Goal: Information Seeking & Learning: Learn about a topic

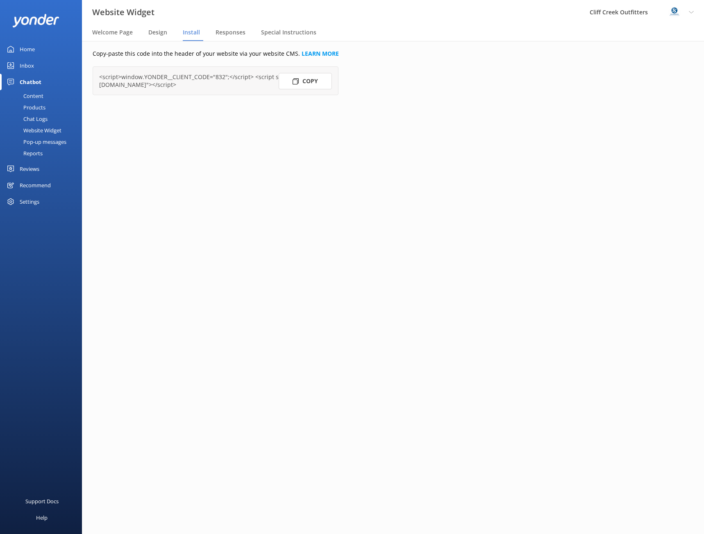
click at [31, 172] on div "Reviews" at bounding box center [30, 169] width 20 height 16
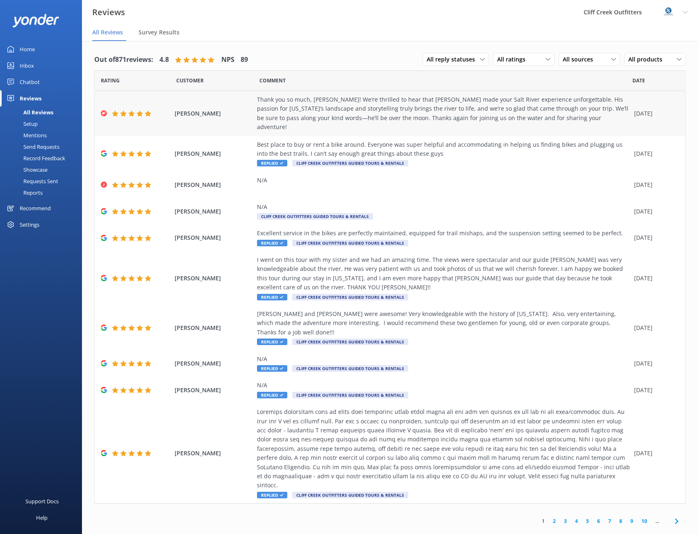
click at [468, 118] on div "Thank you so much, [PERSON_NAME]! We’re thrilled to hear that [PERSON_NAME] mad…" at bounding box center [443, 113] width 373 height 37
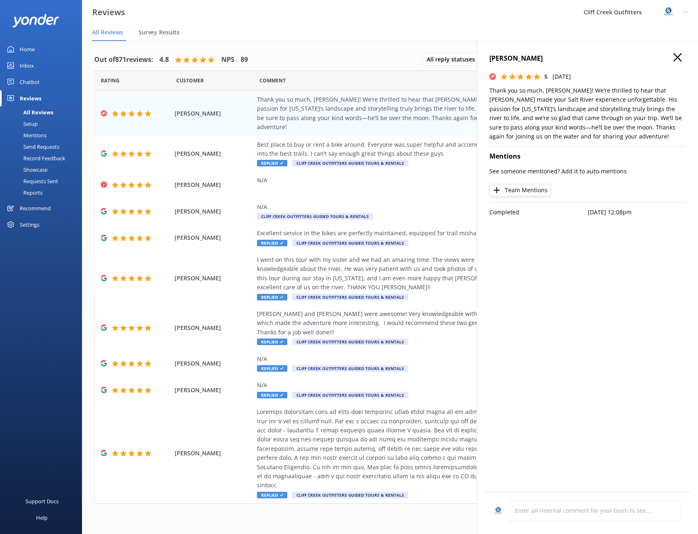
click at [679, 58] on use "button" at bounding box center [678, 57] width 8 height 8
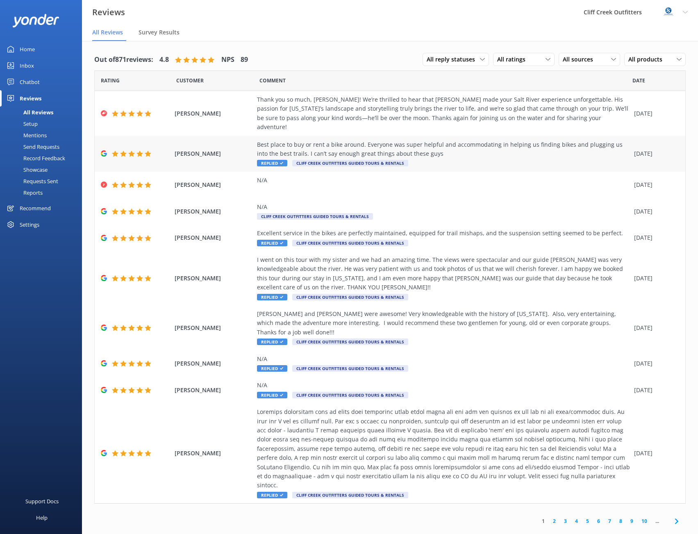
click at [560, 145] on div "Best place to buy or rent a bike around. Everyone was super helpful and accommo…" at bounding box center [443, 149] width 373 height 18
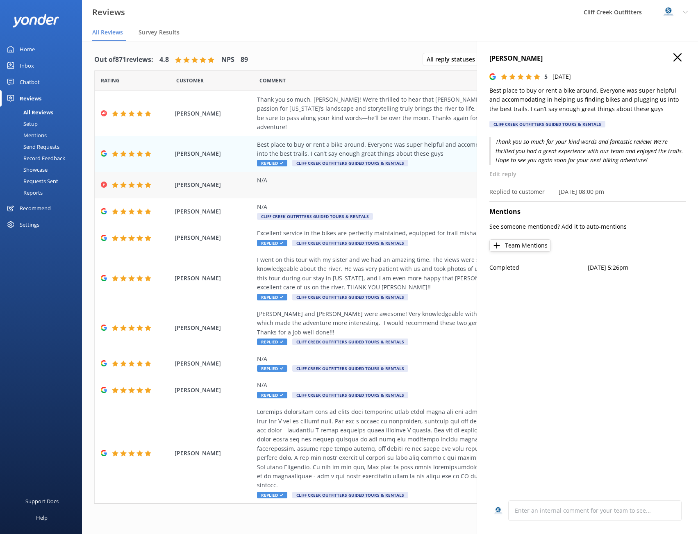
click at [466, 177] on div "N/A" at bounding box center [443, 185] width 373 height 18
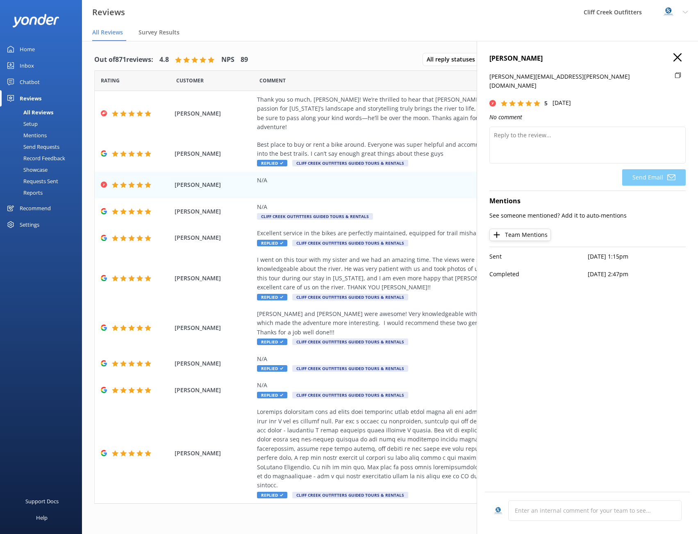
click at [676, 57] on icon "button" at bounding box center [678, 57] width 8 height 8
